Goal: Information Seeking & Learning: Find specific page/section

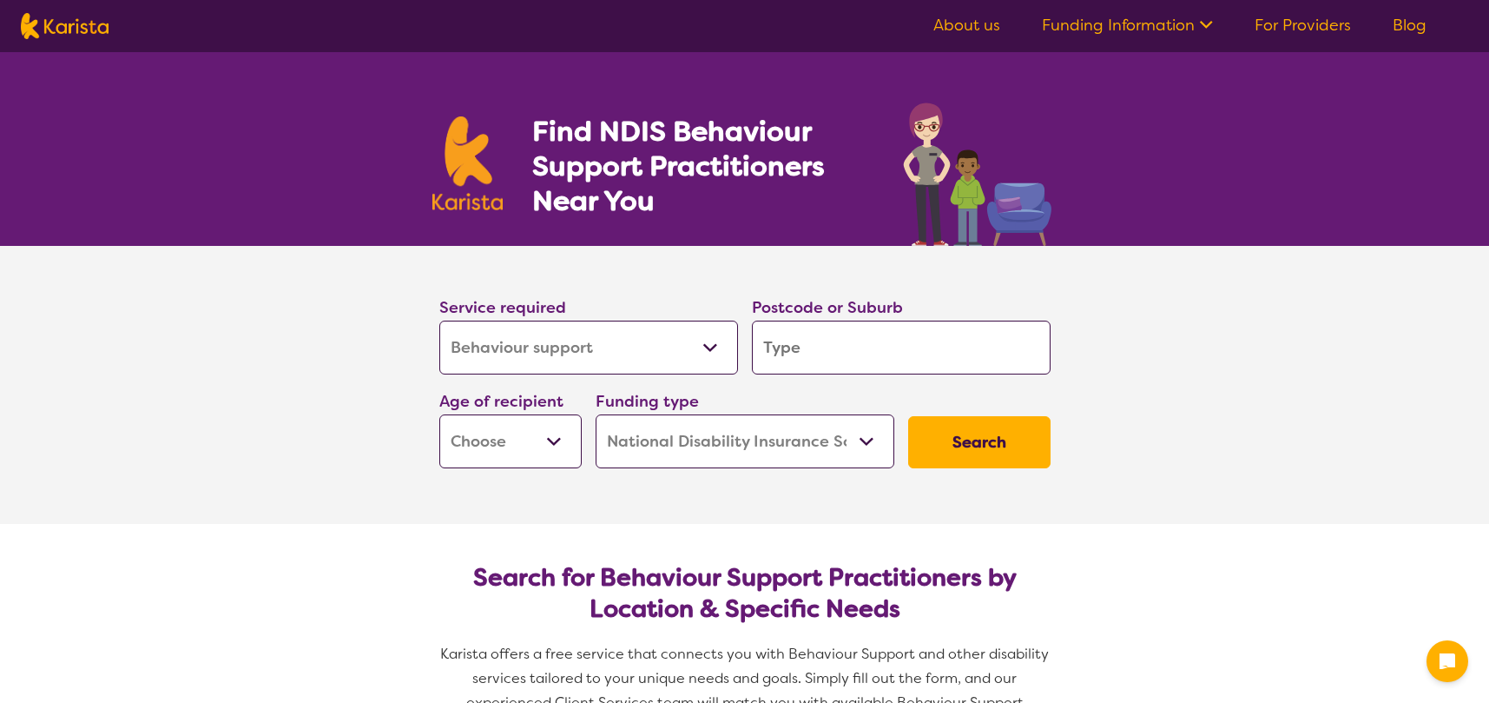
select select "Behaviour support"
select select "NDIS"
select select "Behaviour support"
select select "NDIS"
click at [825, 356] on input "search" at bounding box center [901, 347] width 299 height 54
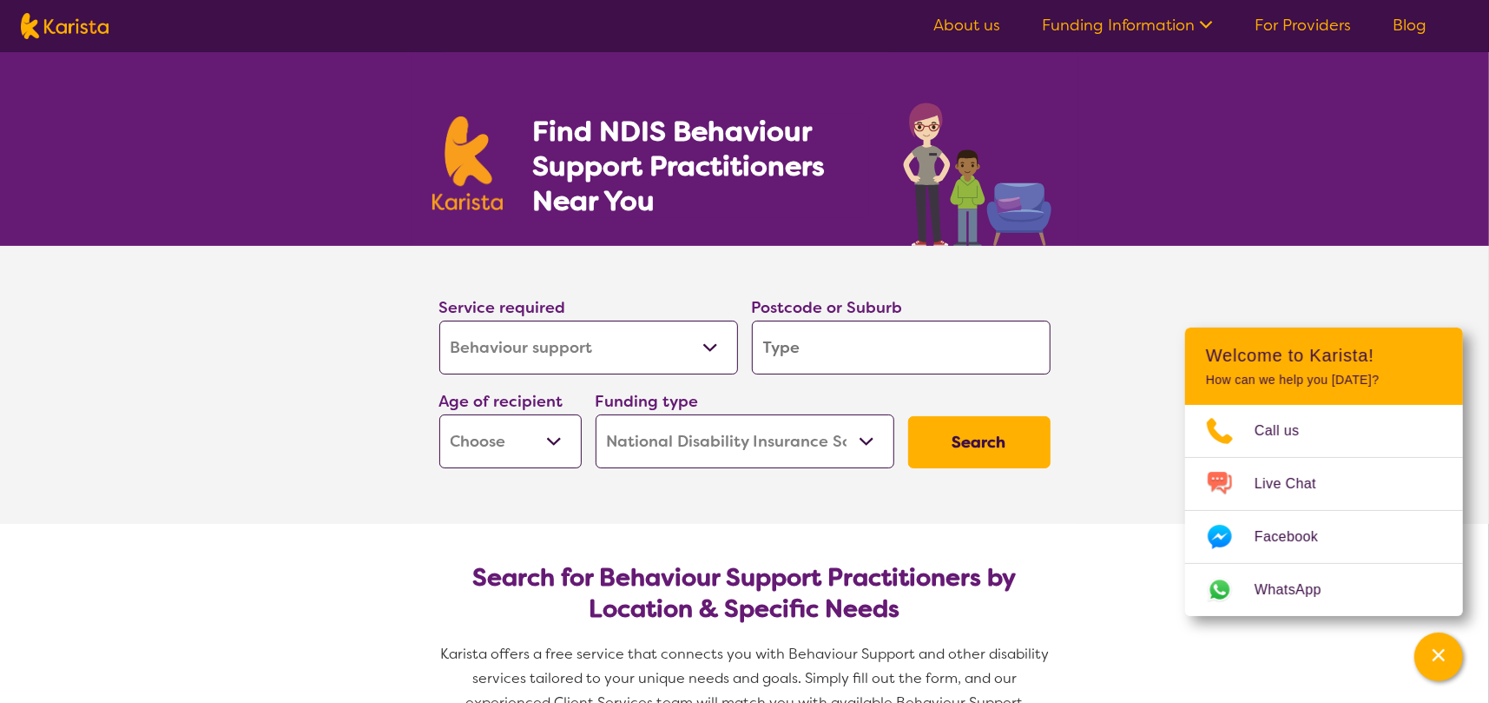
type input "2"
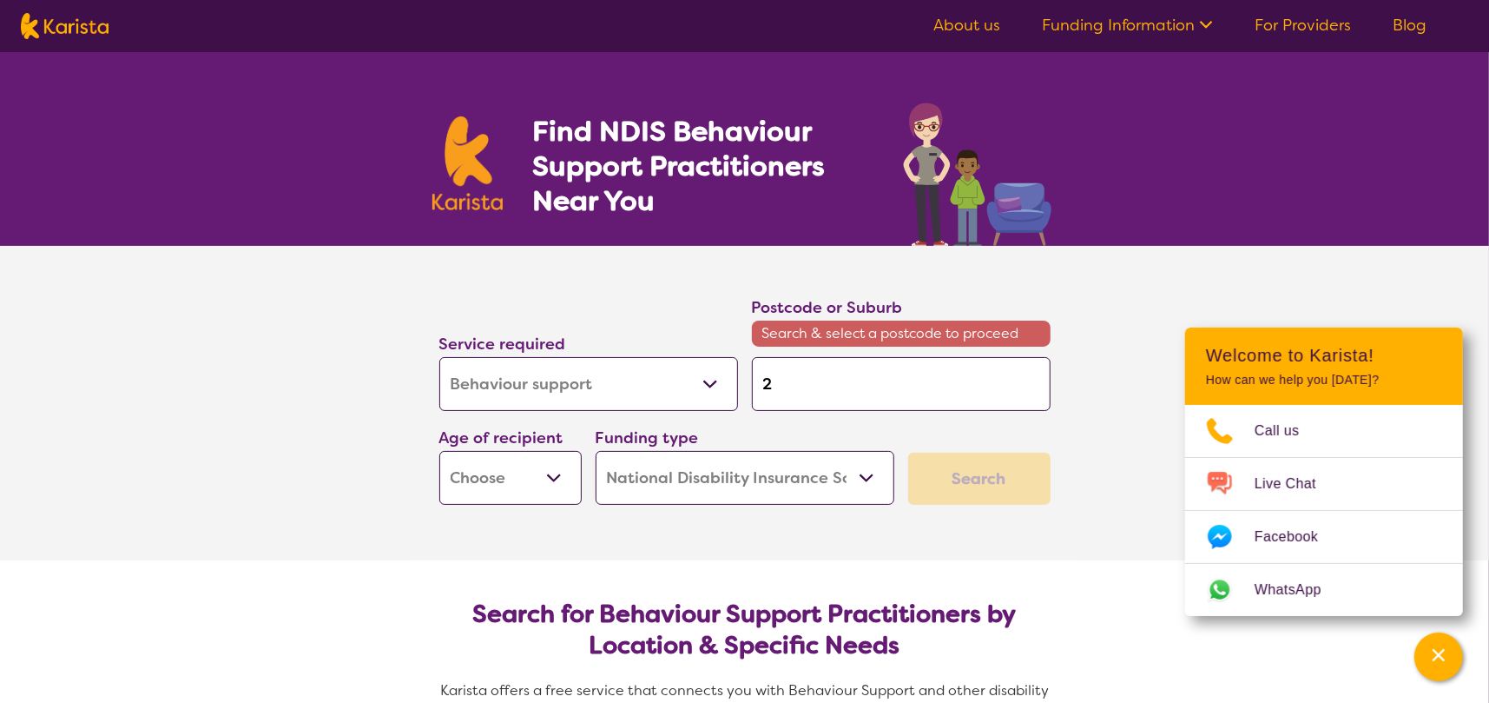
type input "21"
type input "216"
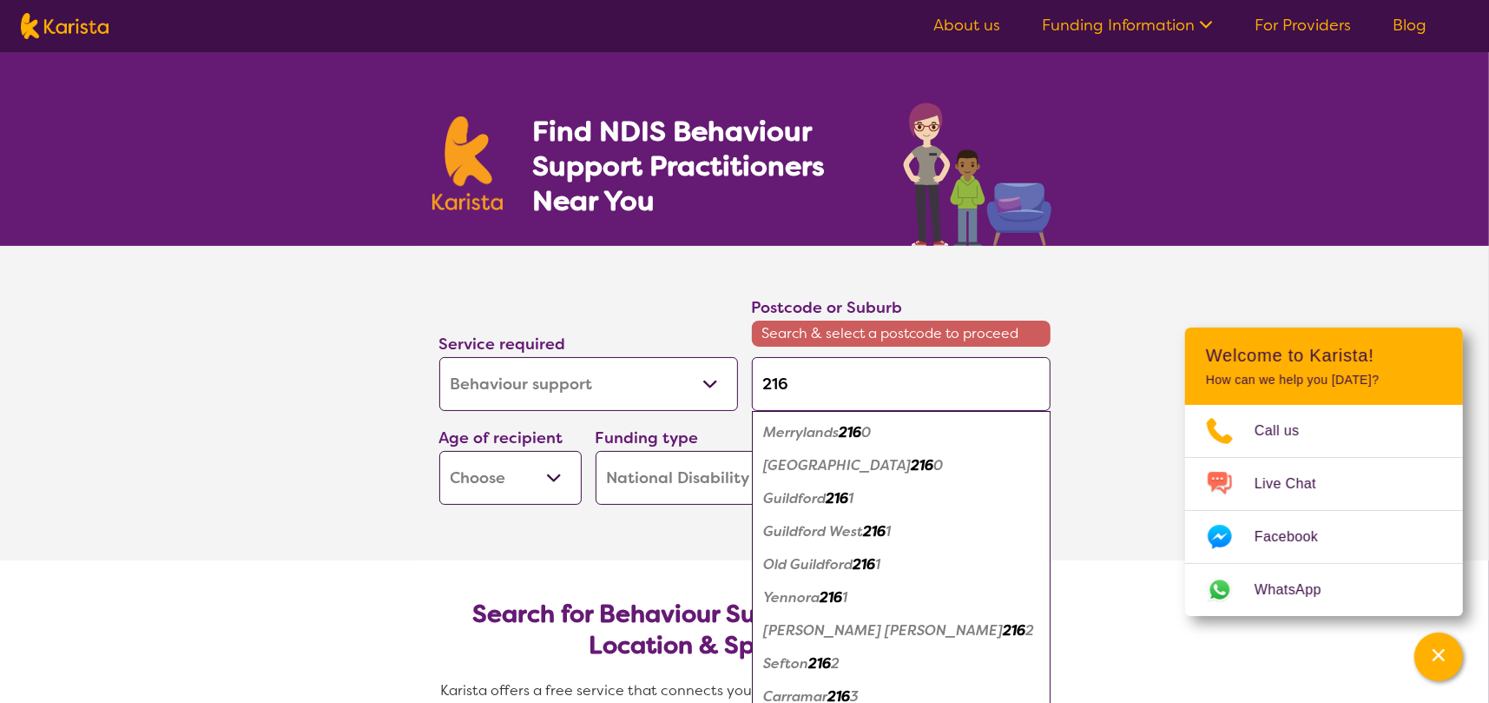
type input "2168"
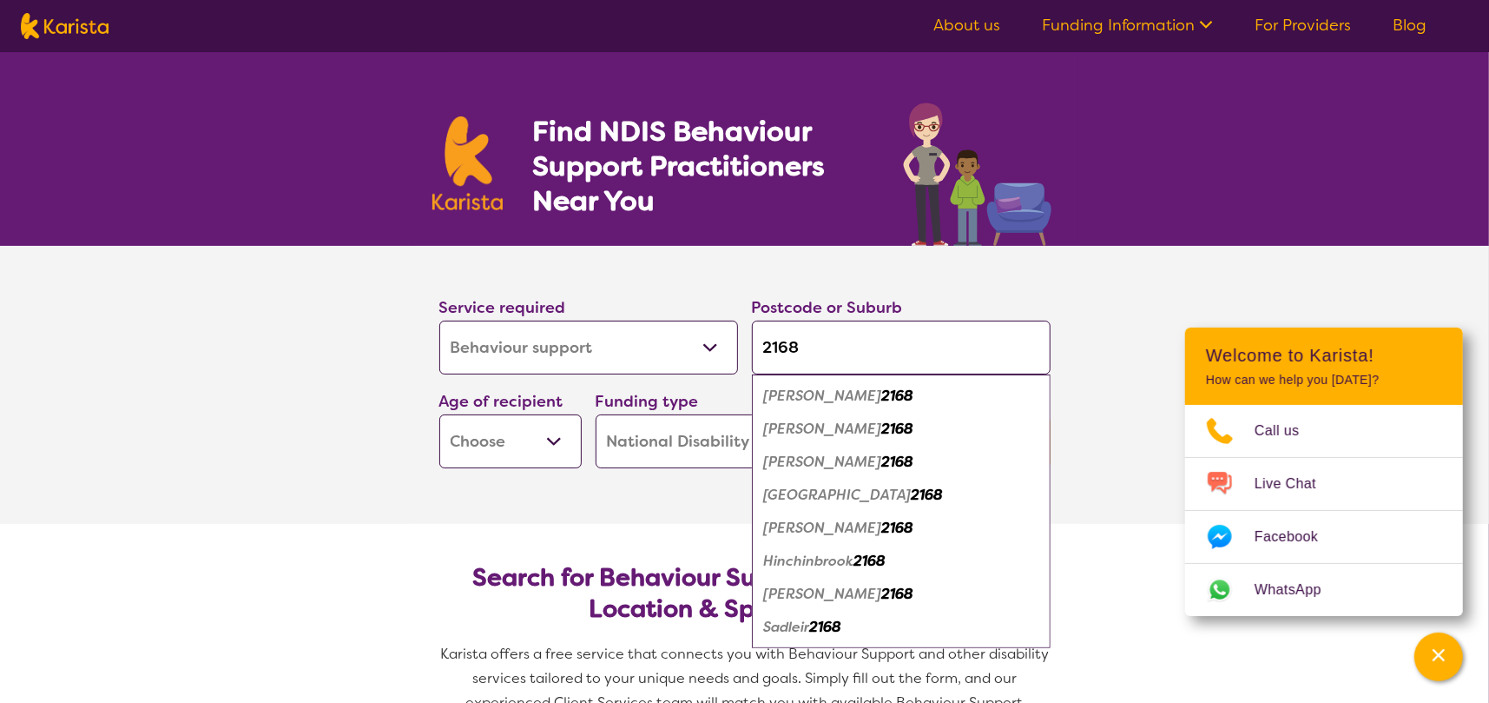
type input "2168"
click at [792, 591] on em "[PERSON_NAME]" at bounding box center [823, 593] width 118 height 18
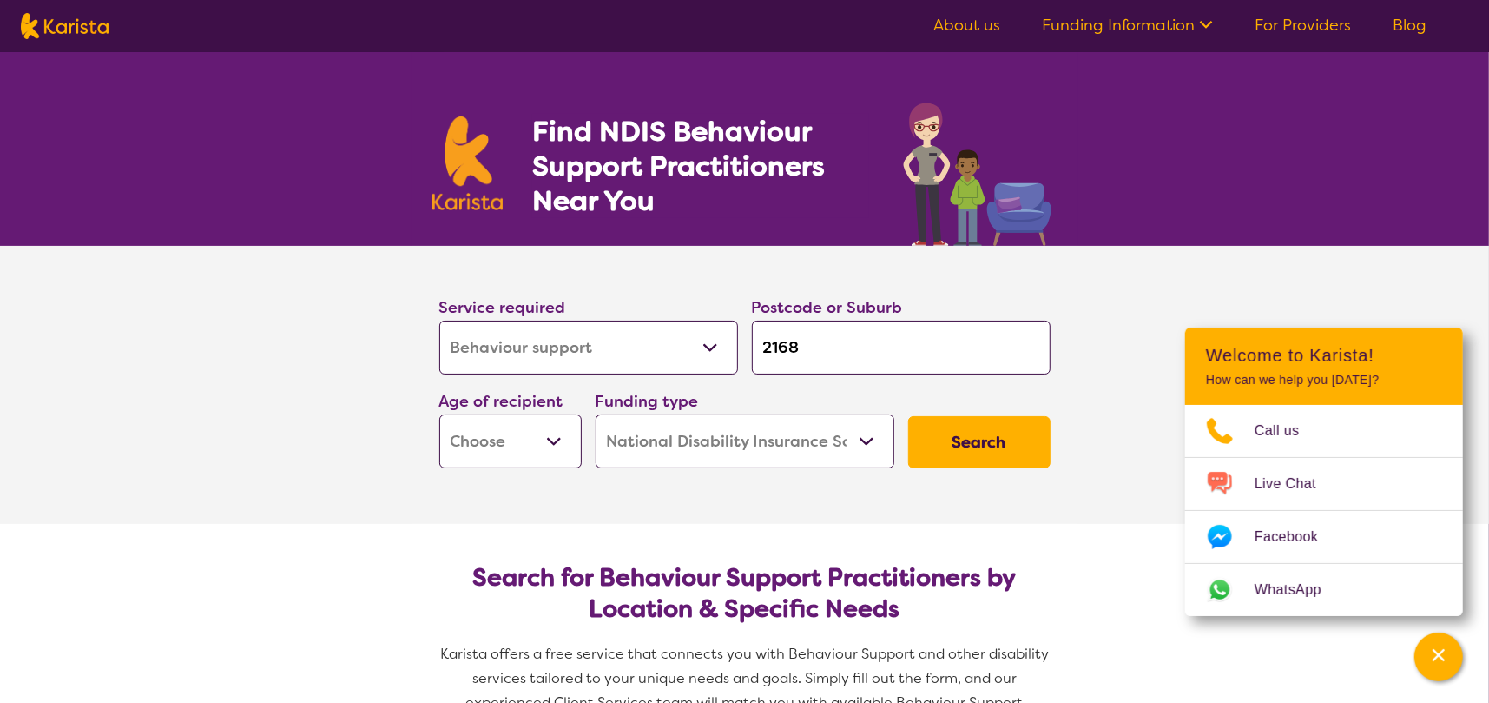
click at [548, 441] on select "Early Childhood - 0 to 9 Child - 10 to 11 Adolescent - 12 to 17 Adult - 18 to 6…" at bounding box center [510, 441] width 142 height 54
select select "AD"
click at [439, 414] on select "Early Childhood - 0 to 9 Child - 10 to 11 Adolescent - 12 to 17 Adult - 18 to 6…" at bounding box center [510, 441] width 142 height 54
select select "AD"
click at [1011, 445] on button "Search" at bounding box center [979, 442] width 142 height 52
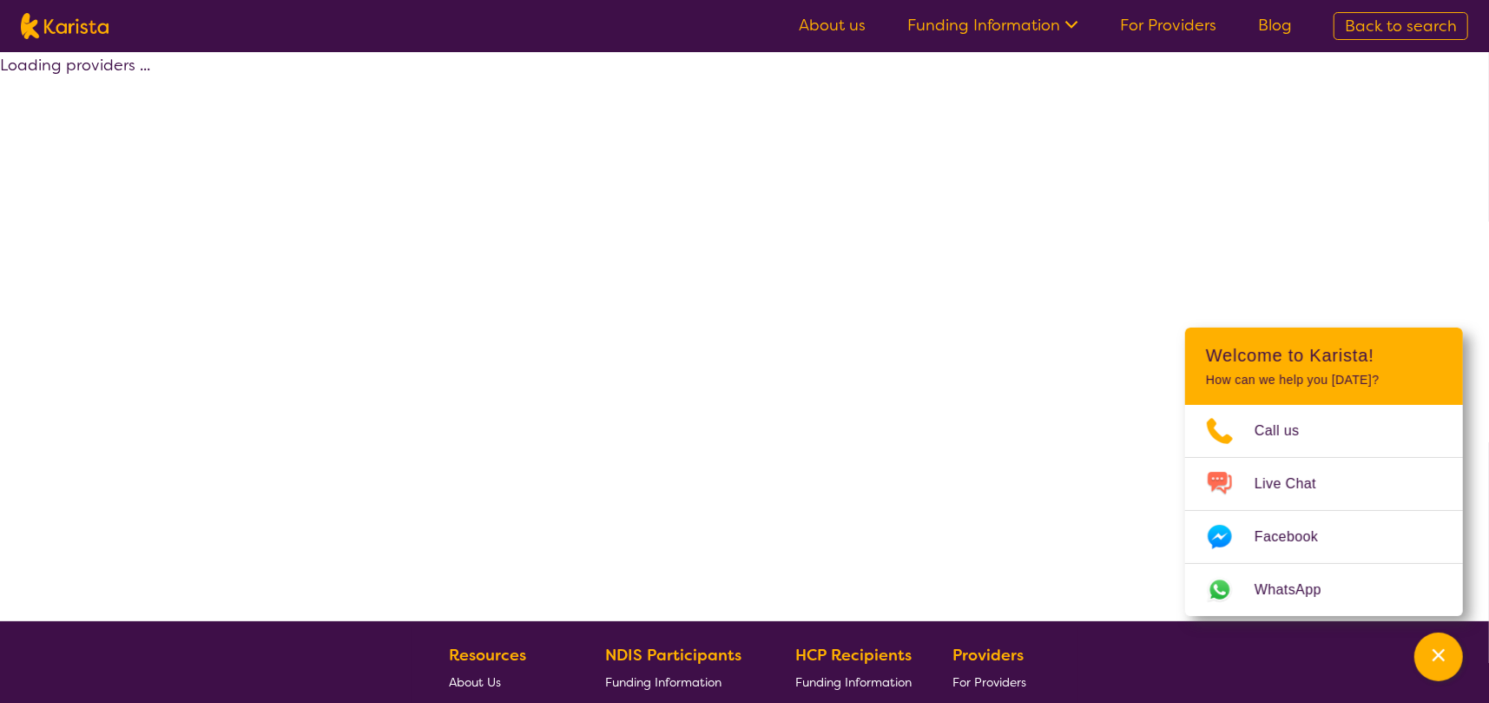
select select "by_score"
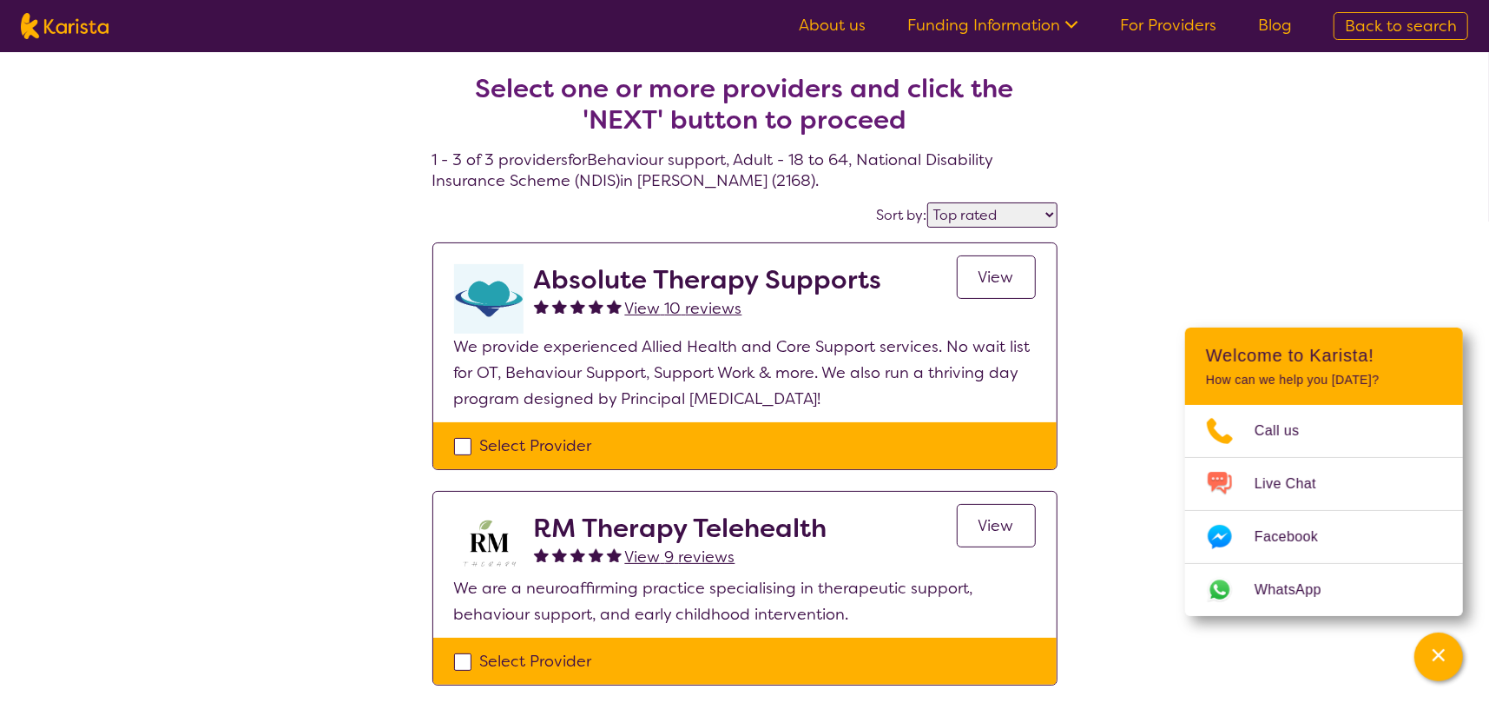
select select "Behaviour support"
select select "AD"
select select "NDIS"
select select "Behaviour support"
select select "AD"
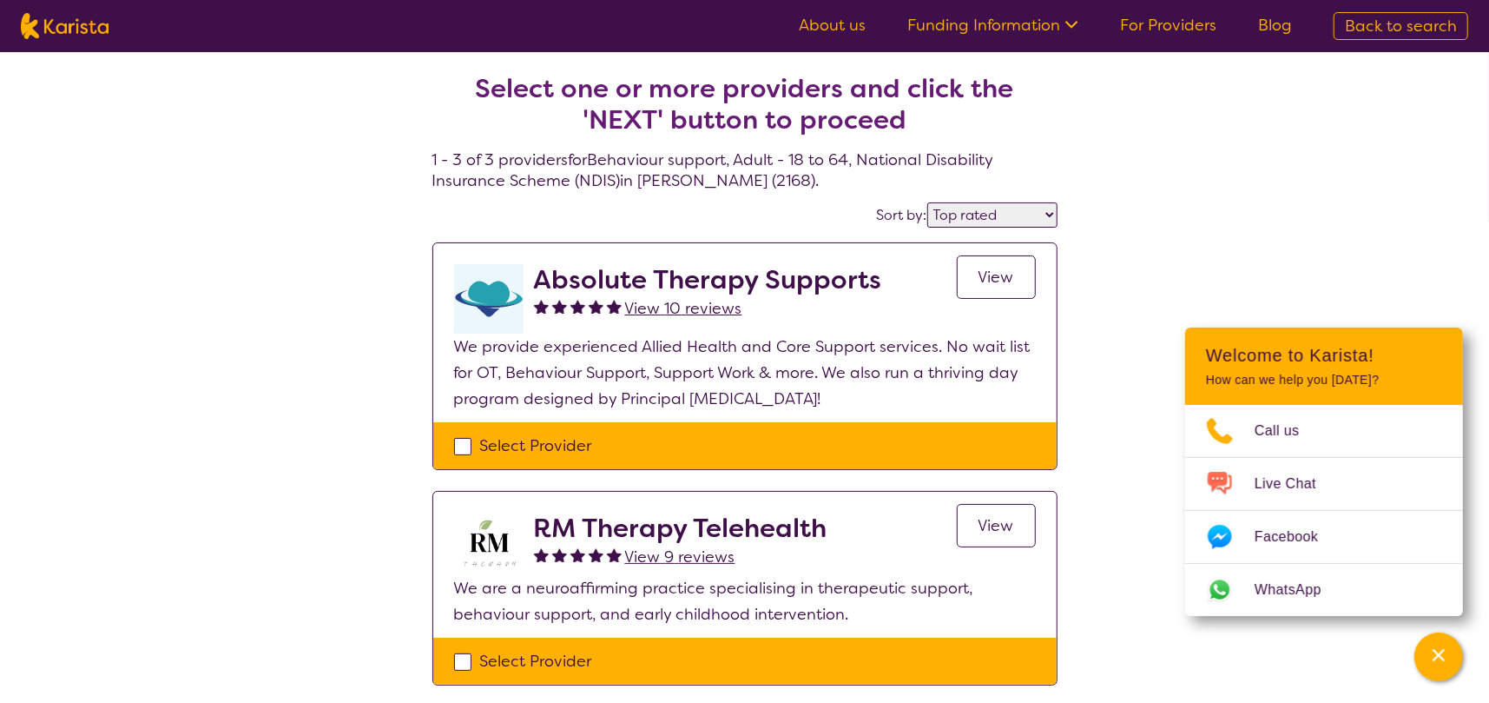
select select "NDIS"
